Goal: Information Seeking & Learning: Learn about a topic

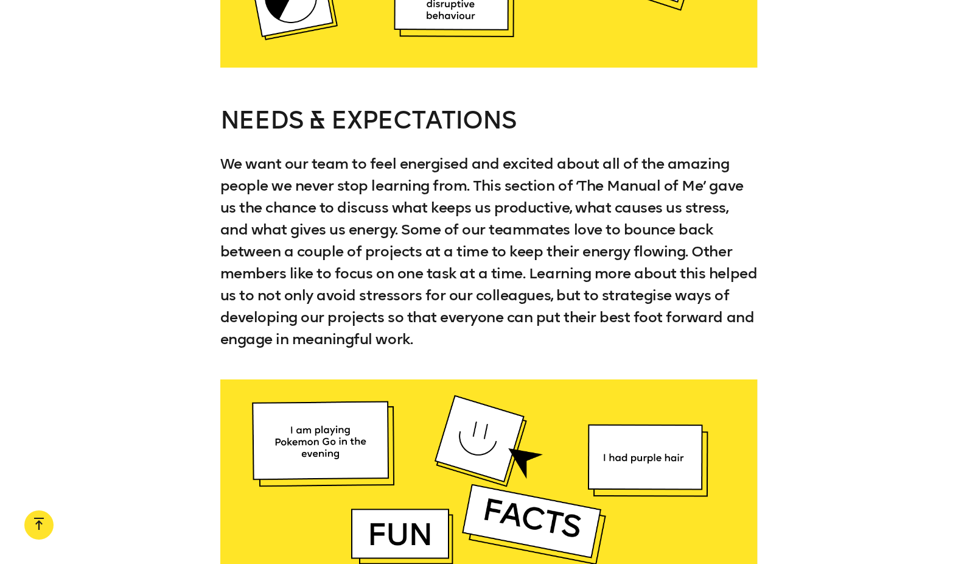
scroll to position [3713, 0]
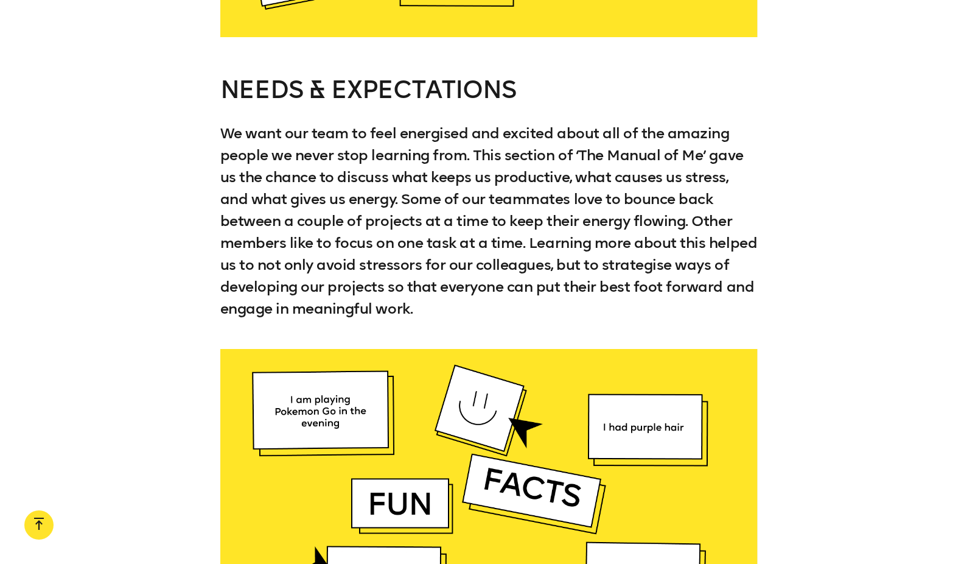
click at [288, 183] on p "We want our team to feel energised and excited about all of the amazing people …" at bounding box center [489, 220] width 538 height 197
click at [506, 198] on p "We want our team to feel energised and excited about all of the amazing people …" at bounding box center [489, 220] width 538 height 197
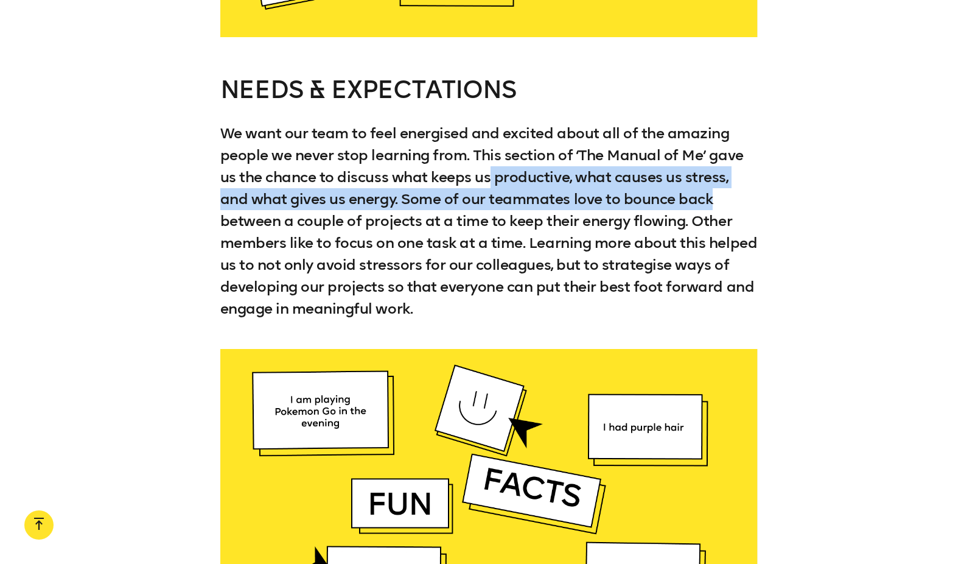
drag, startPoint x: 494, startPoint y: 191, endPoint x: 756, endPoint y: 202, distance: 261.9
click at [756, 202] on p "We want our team to feel energised and excited about all of the amazing people …" at bounding box center [489, 220] width 538 height 197
drag, startPoint x: 756, startPoint y: 202, endPoint x: 690, endPoint y: 217, distance: 68.1
click at [690, 217] on p "We want our team to feel energised and excited about all of the amazing people …" at bounding box center [489, 220] width 538 height 197
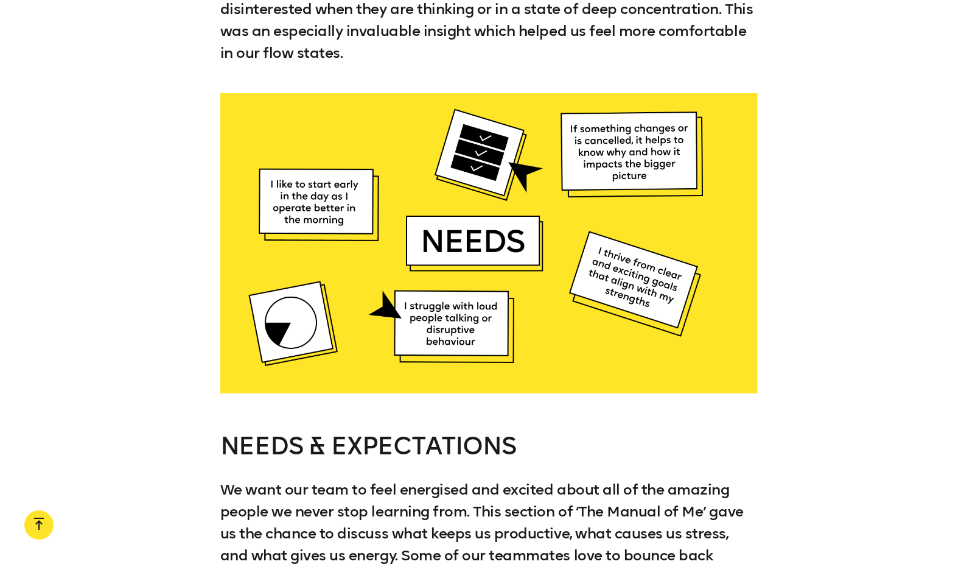
scroll to position [3347, 0]
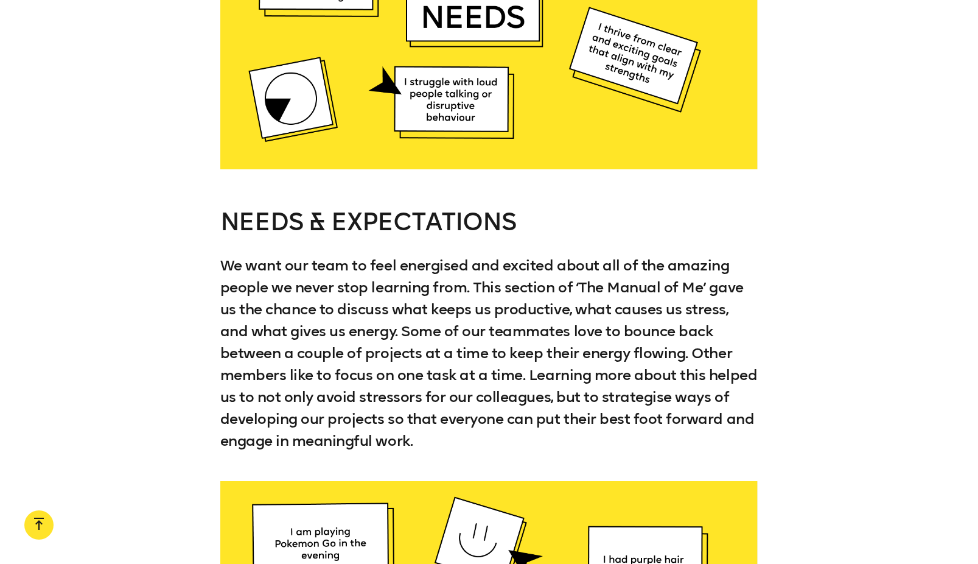
scroll to position [3433, 0]
